Goal: Entertainment & Leisure: Consume media (video, audio)

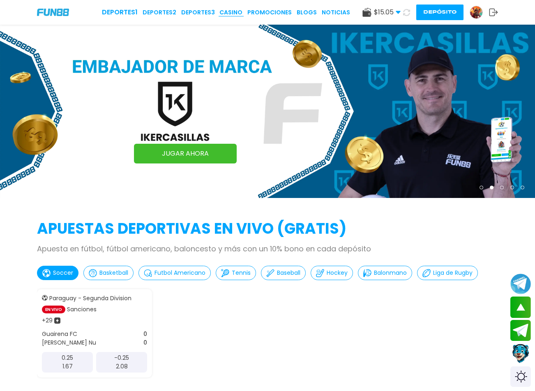
click at [239, 14] on link "CASINO" at bounding box center [230, 12] width 23 height 9
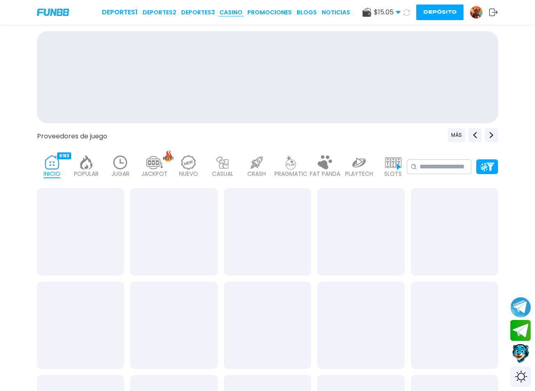
click at [238, 13] on link "CASINO" at bounding box center [230, 12] width 23 height 9
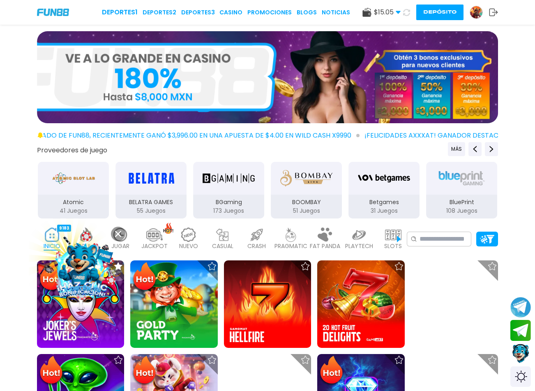
click at [88, 270] on img at bounding box center [82, 268] width 74 height 74
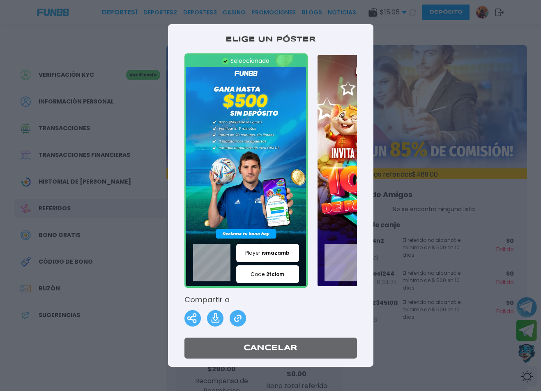
click at [239, 191] on img at bounding box center [246, 170] width 124 height 234
click at [216, 317] on img at bounding box center [215, 318] width 16 height 16
click at [217, 318] on img at bounding box center [215, 318] width 16 height 16
click at [237, 318] on img at bounding box center [238, 318] width 16 height 16
click at [240, 317] on img at bounding box center [238, 318] width 16 height 16
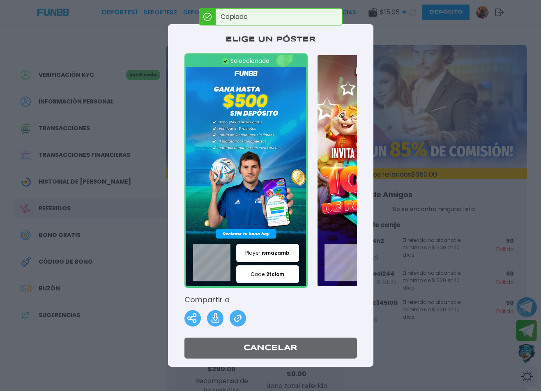
click at [331, 97] on img at bounding box center [378, 170] width 124 height 234
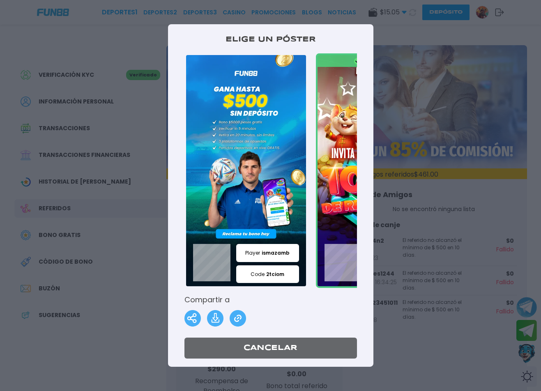
click at [441, 31] on div at bounding box center [270, 195] width 541 height 391
click at [413, 43] on div at bounding box center [270, 195] width 541 height 391
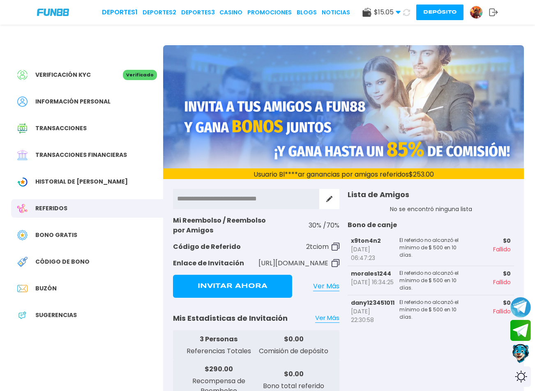
click at [272, 343] on p "$ 0.00" at bounding box center [293, 339] width 75 height 10
click at [267, 349] on p "Comisión de depósito" at bounding box center [293, 351] width 75 height 10
click at [234, 14] on link "CASINO" at bounding box center [230, 12] width 23 height 9
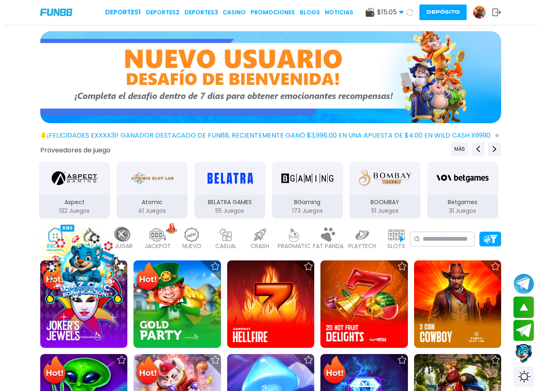
scroll to position [131, 0]
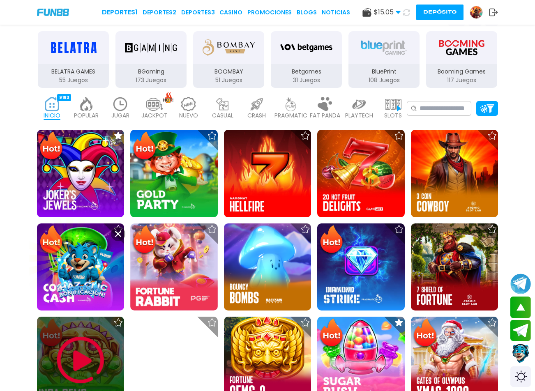
click at [86, 253] on img at bounding box center [82, 268] width 74 height 74
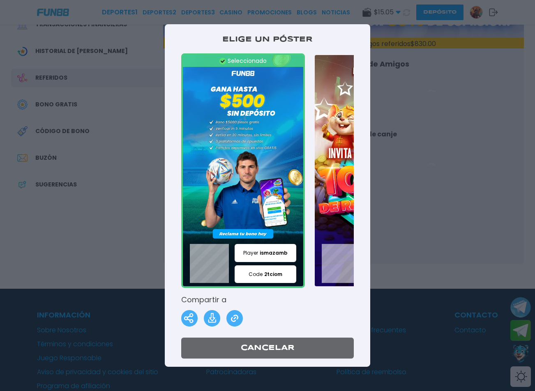
click at [70, 241] on div at bounding box center [267, 195] width 535 height 391
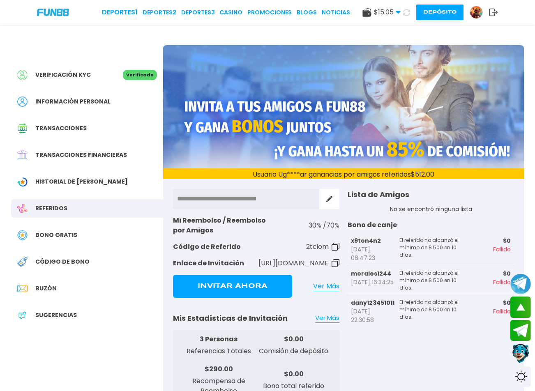
scroll to position [131, 0]
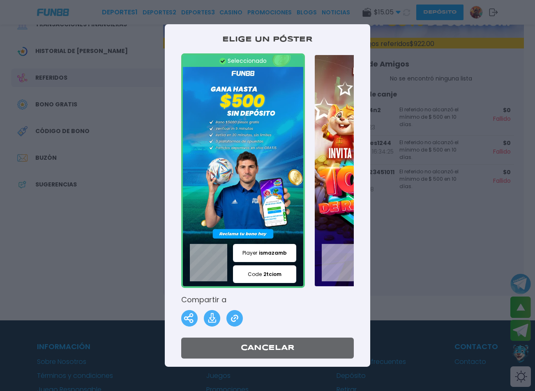
click at [235, 11] on div at bounding box center [267, 195] width 535 height 391
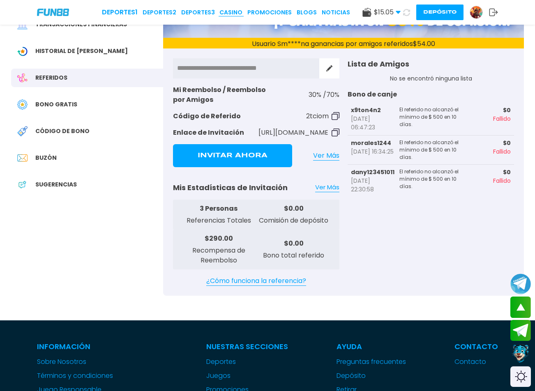
click at [231, 9] on link "CASINO" at bounding box center [230, 12] width 23 height 9
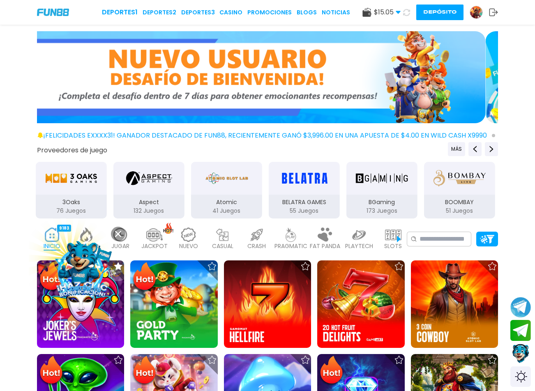
drag, startPoint x: 15, startPoint y: 203, endPoint x: 31, endPoint y: 317, distance: 114.9
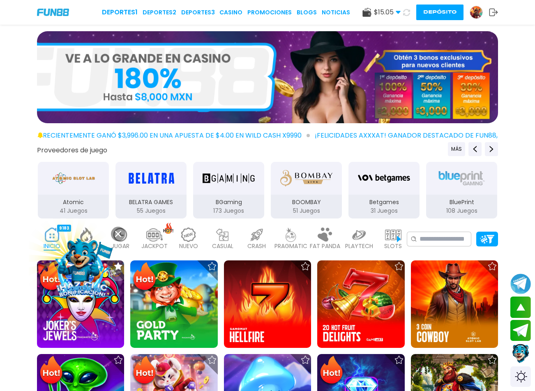
click at [114, 234] on button at bounding box center [118, 234] width 14 height 14
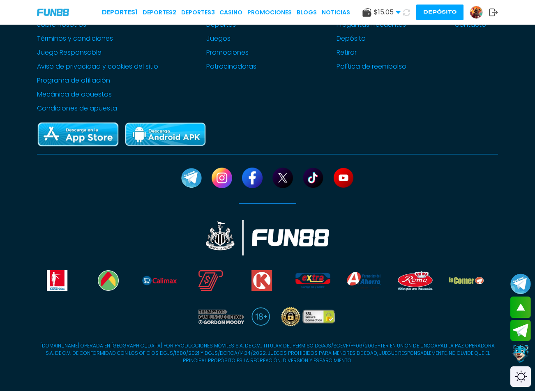
scroll to position [2013, 0]
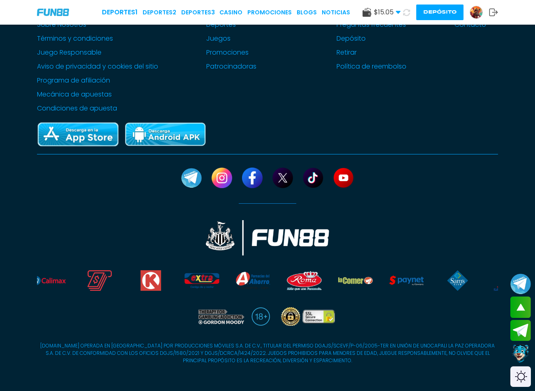
click at [11, 57] on div "Información Sobre Nosotros Términos y condiciones Juego Responsable Aviso de pr…" at bounding box center [267, 59] width 535 height 110
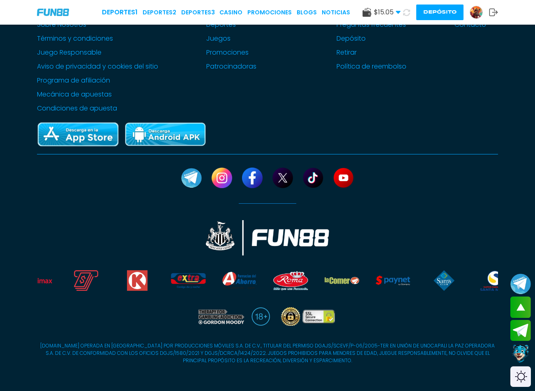
click at [31, 92] on div "Información Sobre Nosotros Términos y condiciones Juego Responsable Aviso de pr…" at bounding box center [267, 59] width 535 height 110
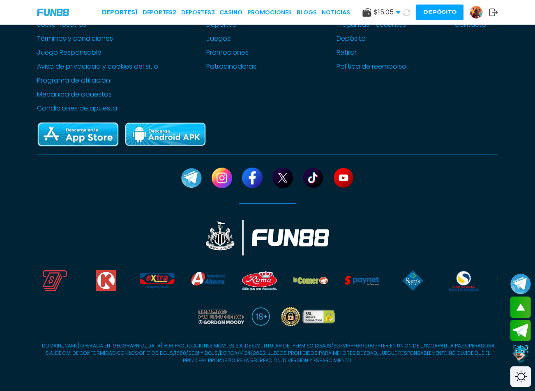
drag, startPoint x: 11, startPoint y: 89, endPoint x: 533, endPoint y: 48, distance: 523.5
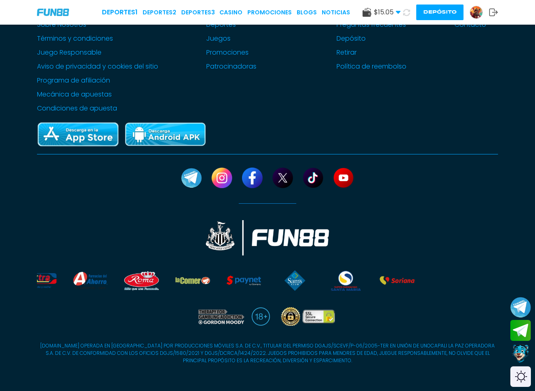
scroll to position [8, 0]
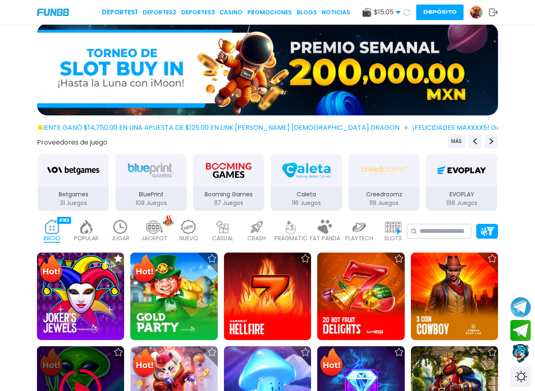
click at [91, 368] on img at bounding box center [80, 389] width 49 height 49
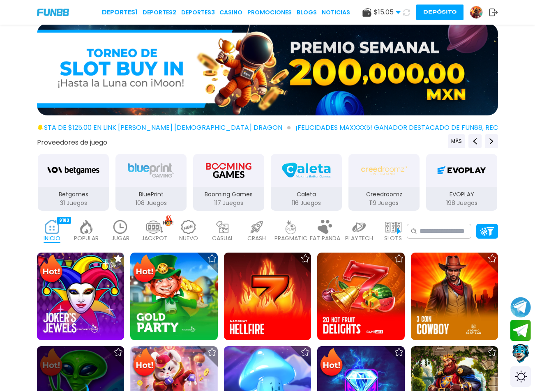
drag, startPoint x: 25, startPoint y: 318, endPoint x: 22, endPoint y: 321, distance: 4.6
